Goal: Navigation & Orientation: Find specific page/section

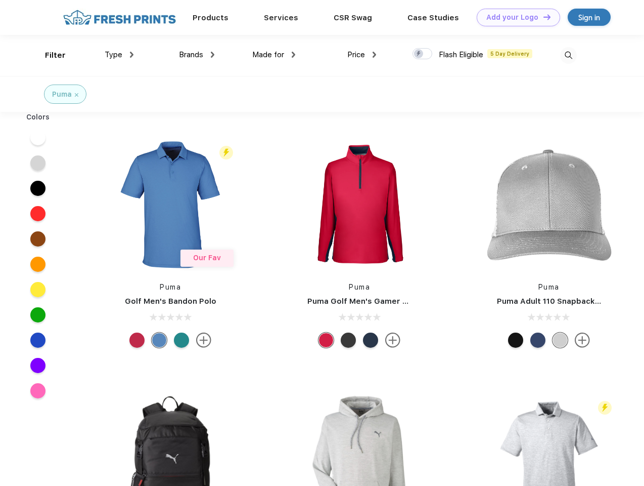
click at [515, 17] on link "Add your Logo Design Tool" at bounding box center [518, 18] width 83 height 18
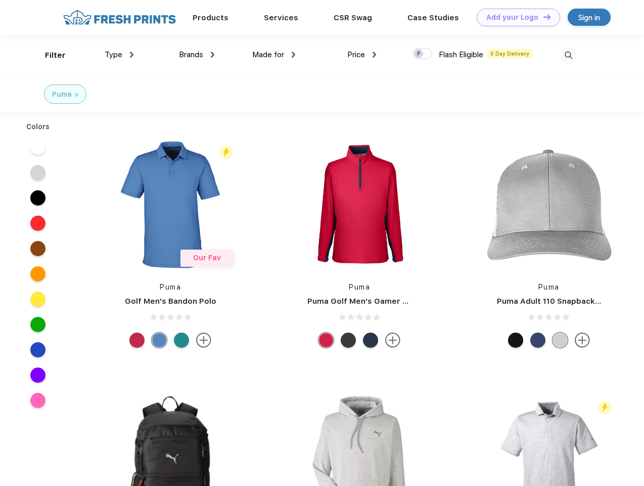
click at [0, 0] on div "Design Tool" at bounding box center [0, 0] width 0 height 0
click at [543, 17] on link "Add your Logo Design Tool" at bounding box center [518, 18] width 83 height 18
click at [49, 55] on div "Filter" at bounding box center [55, 56] width 21 height 12
click at [119, 55] on span "Type" at bounding box center [114, 54] width 18 height 9
click at [197, 55] on span "Brands" at bounding box center [191, 54] width 24 height 9
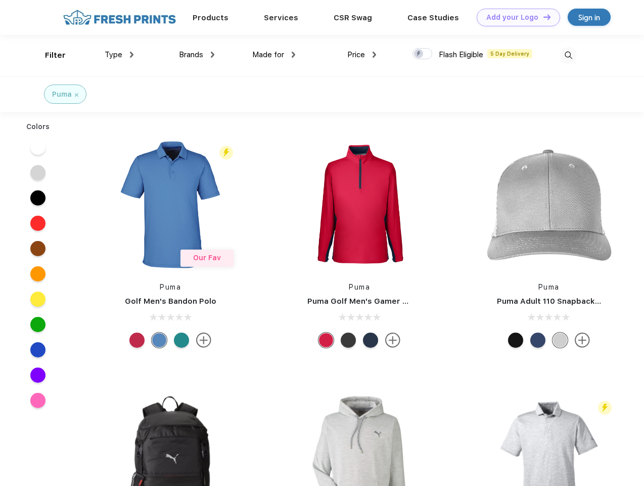
click at [274, 55] on span "Made for" at bounding box center [268, 54] width 32 height 9
click at [362, 55] on span "Price" at bounding box center [356, 54] width 18 height 9
click at [423, 54] on div at bounding box center [423, 53] width 20 height 11
click at [419, 54] on input "checkbox" at bounding box center [416, 51] width 7 height 7
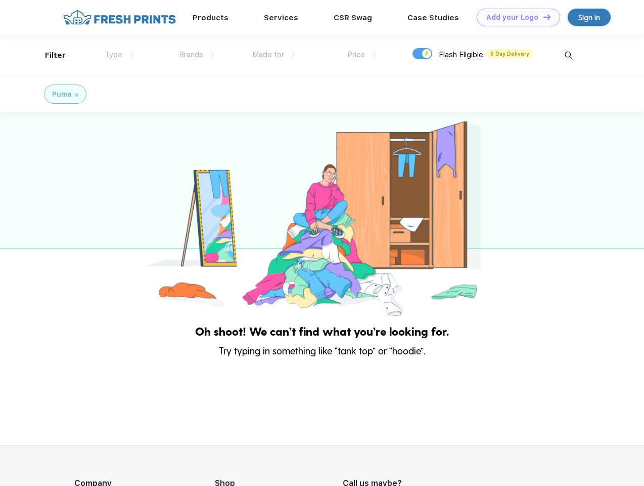
click at [569, 55] on img at bounding box center [568, 55] width 17 height 17
